Goal: Transaction & Acquisition: Book appointment/travel/reservation

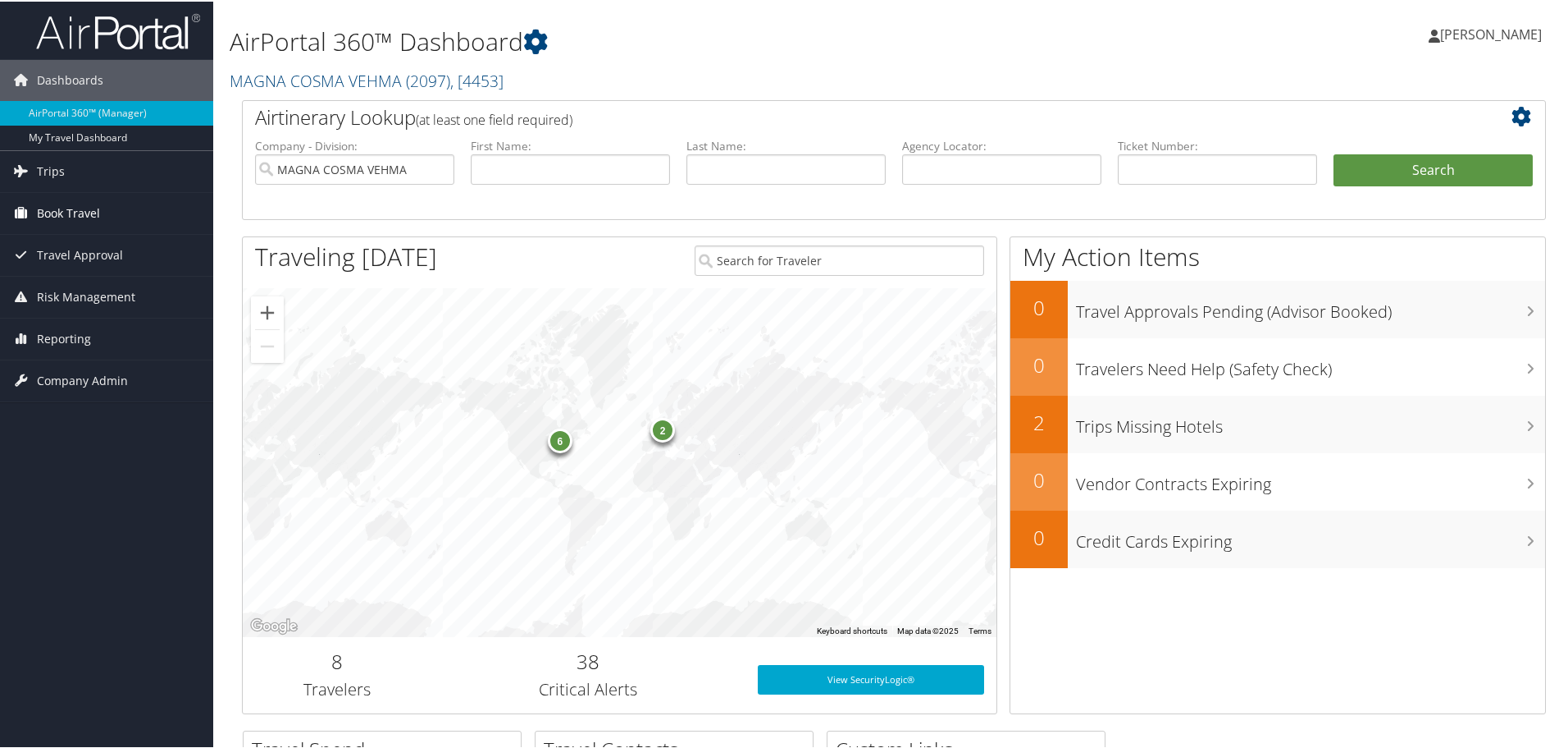
click at [49, 215] on span "Book Travel" at bounding box center [68, 211] width 63 height 41
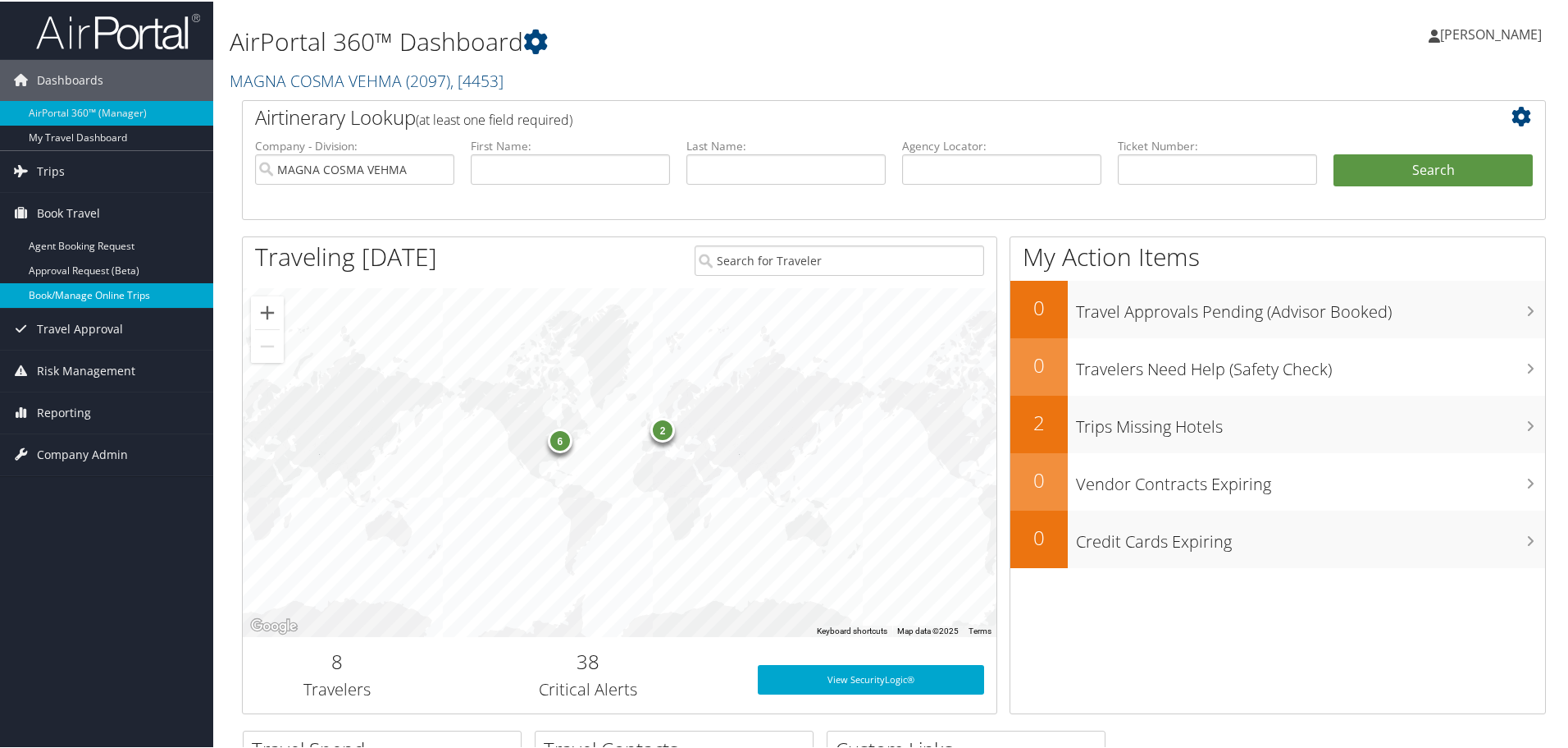
click at [75, 285] on link "Book/Manage Online Trips" at bounding box center [107, 293] width 213 height 24
